Goal: Obtain resource: Obtain resource

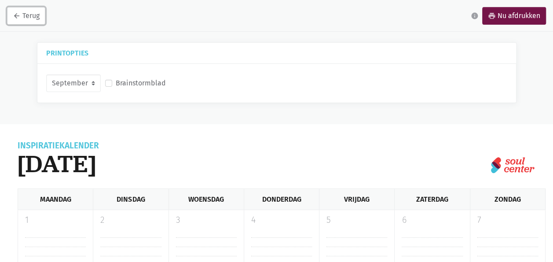
click at [14, 16] on icon "arrow_back" at bounding box center [17, 16] width 8 height 8
click at [15, 16] on icon "arrow_back" at bounding box center [17, 16] width 8 height 8
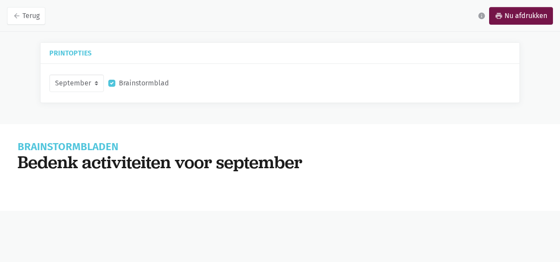
click at [139, 81] on label "Brainstormblad" at bounding box center [144, 82] width 50 height 11
click at [115, 81] on input "Brainstormblad" at bounding box center [111, 81] width 7 height 9
checkbox input "false"
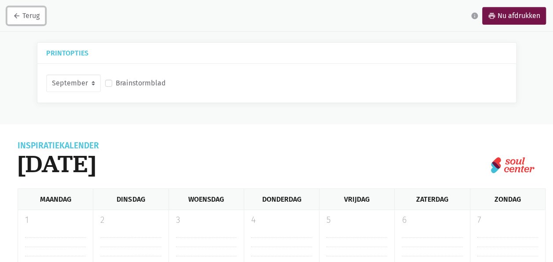
click at [14, 18] on icon "arrow_back" at bounding box center [17, 16] width 8 height 8
